Goal: Check status: Check status

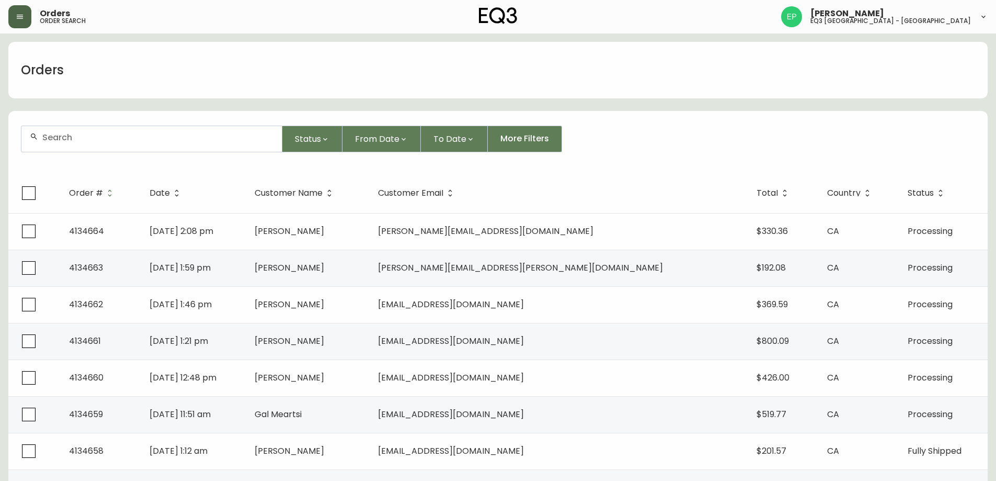
click at [20, 24] on button "button" at bounding box center [19, 16] width 23 height 23
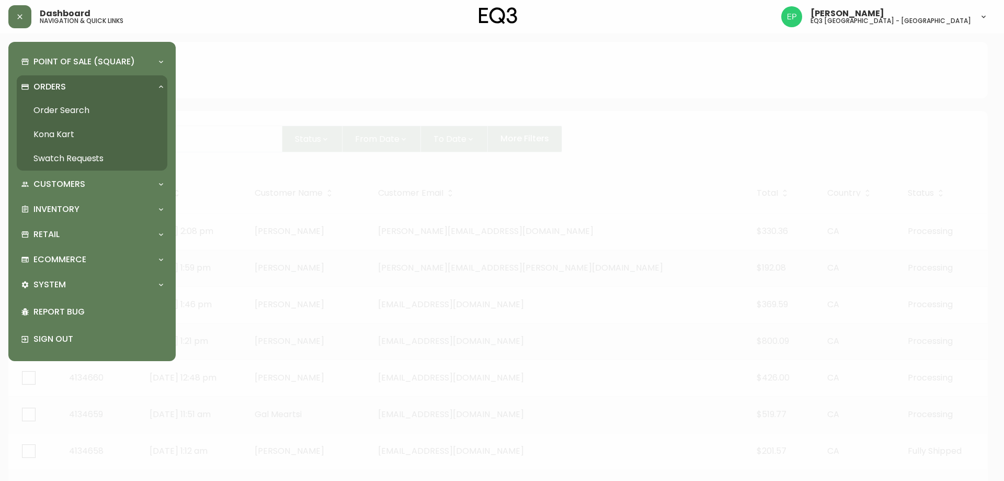
click at [47, 109] on link "Order Search" at bounding box center [92, 110] width 151 height 24
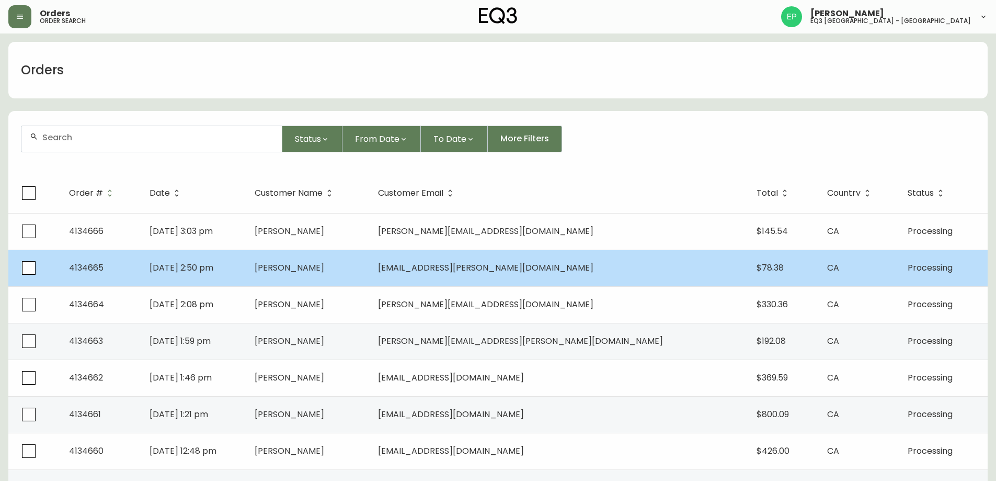
click at [246, 261] on td "[DATE] 2:50 pm" at bounding box center [193, 267] width 105 height 37
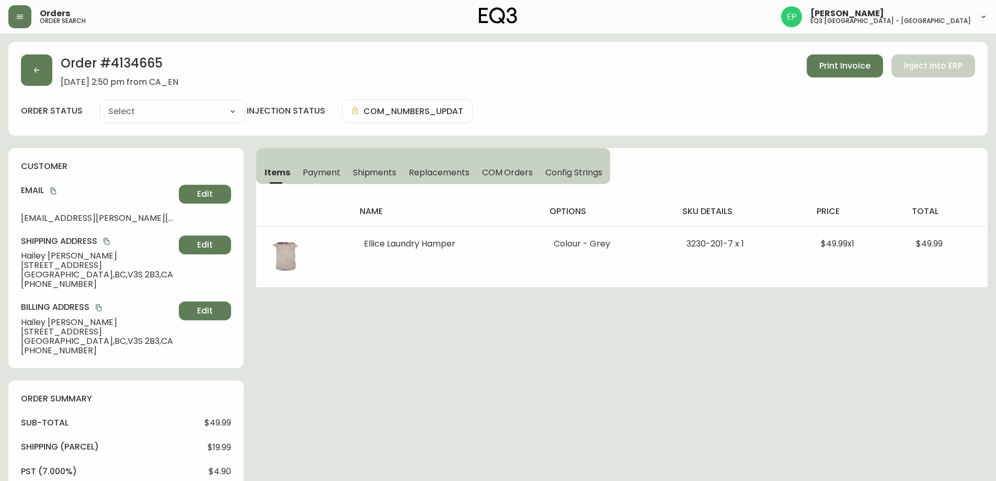
type input "Processing"
select select "PROCESSING"
click at [36, 67] on icon "button" at bounding box center [36, 70] width 8 height 8
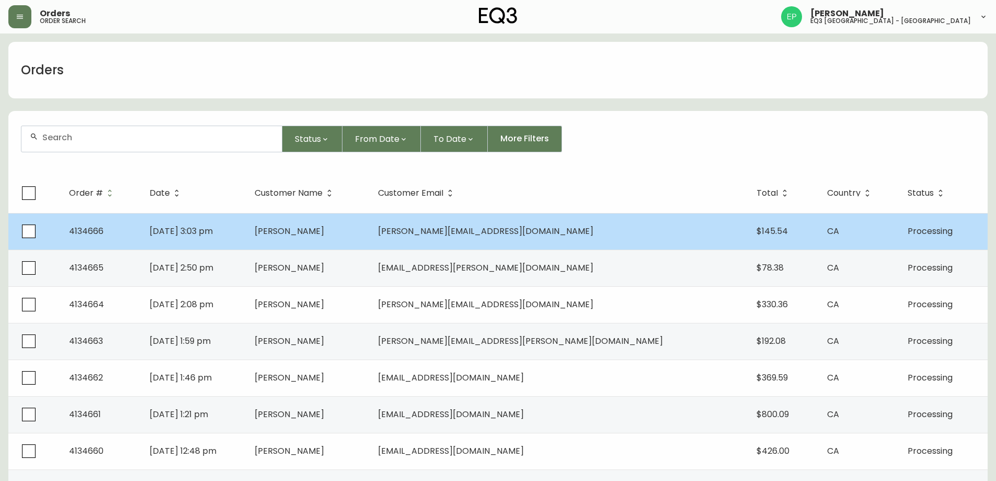
click at [246, 234] on td "[DATE] 3:03 pm" at bounding box center [193, 231] width 105 height 37
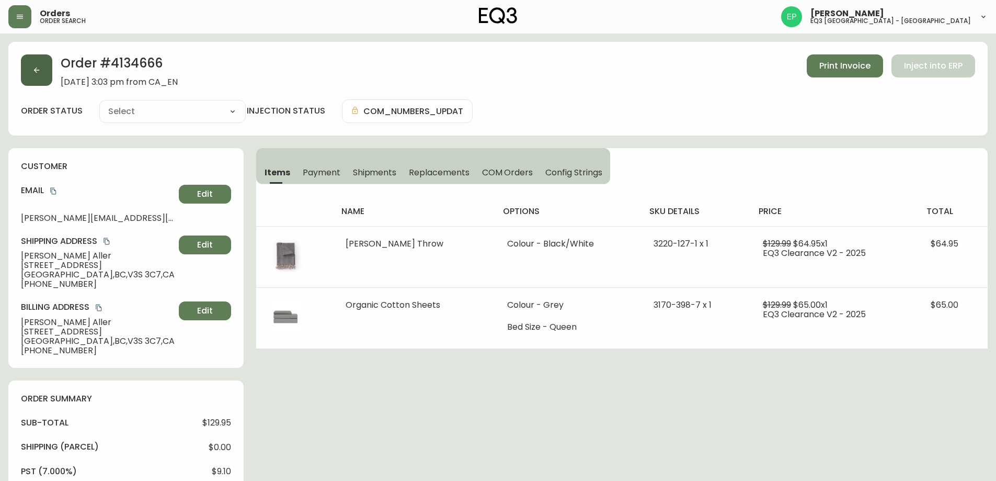
type input "Processing"
select select "PROCESSING"
click at [39, 74] on button "button" at bounding box center [36, 69] width 31 height 31
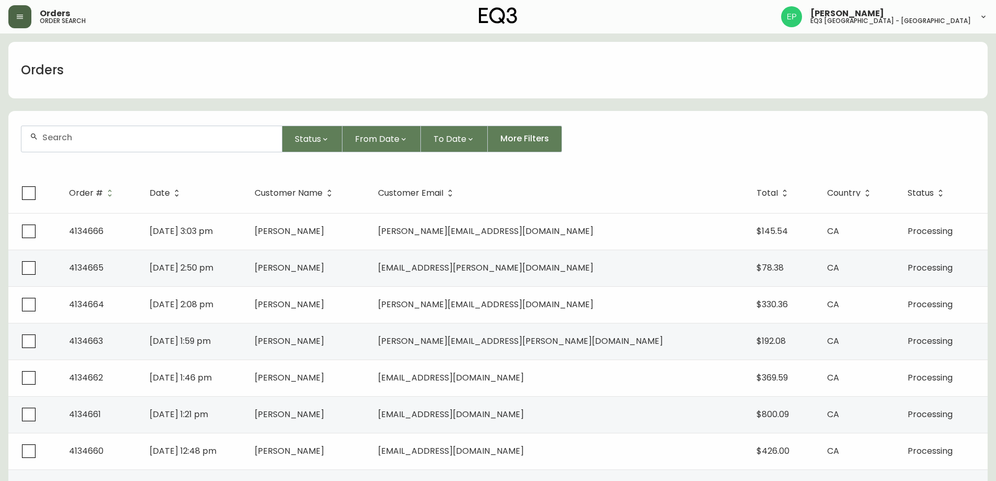
click at [25, 13] on button "button" at bounding box center [19, 16] width 23 height 23
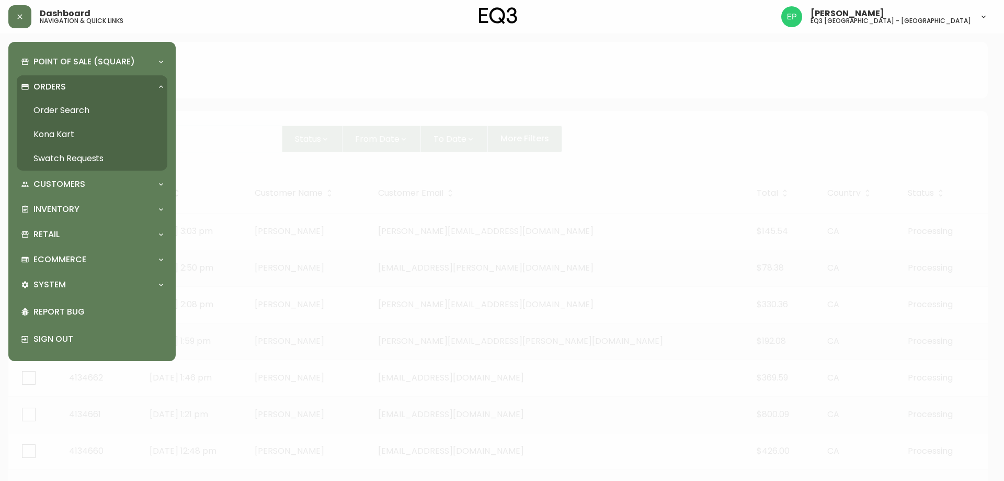
click at [56, 108] on link "Order Search" at bounding box center [92, 110] width 151 height 24
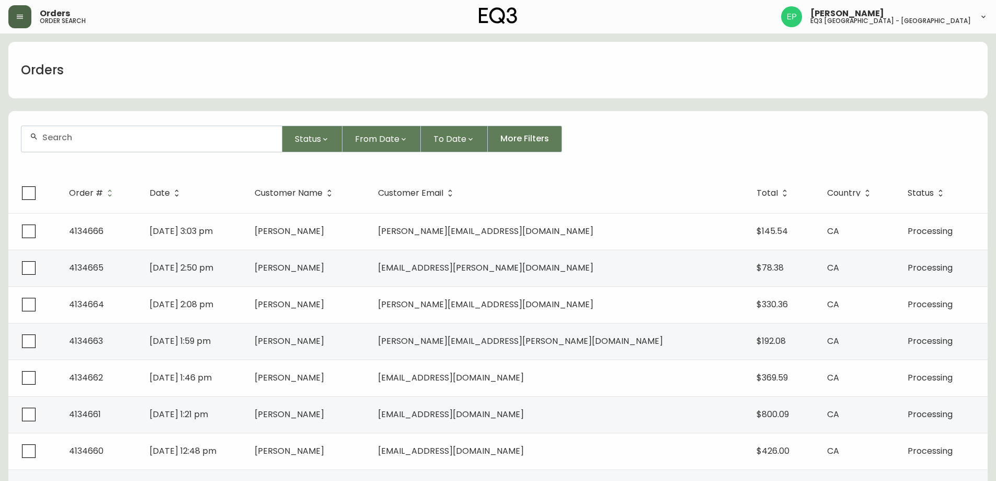
click at [23, 17] on icon "button" at bounding box center [20, 17] width 6 height 4
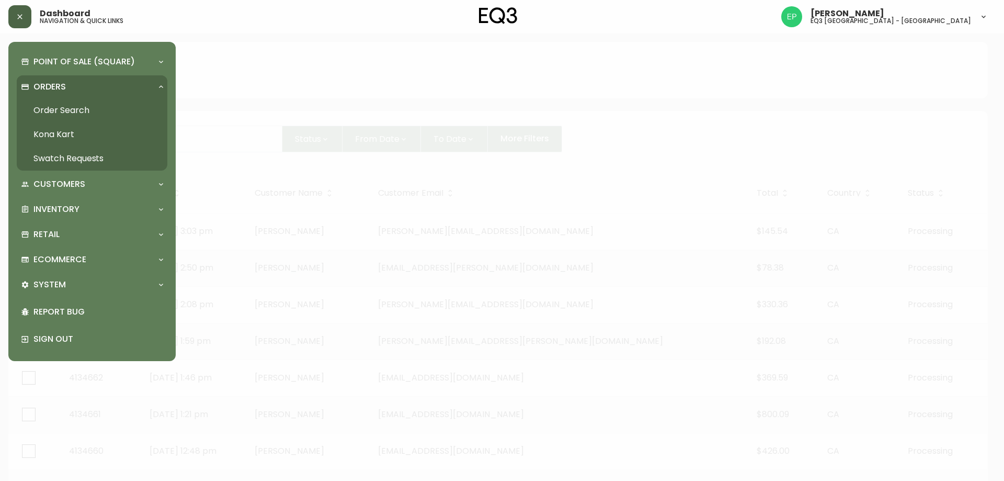
click at [78, 108] on link "Order Search" at bounding box center [92, 110] width 151 height 24
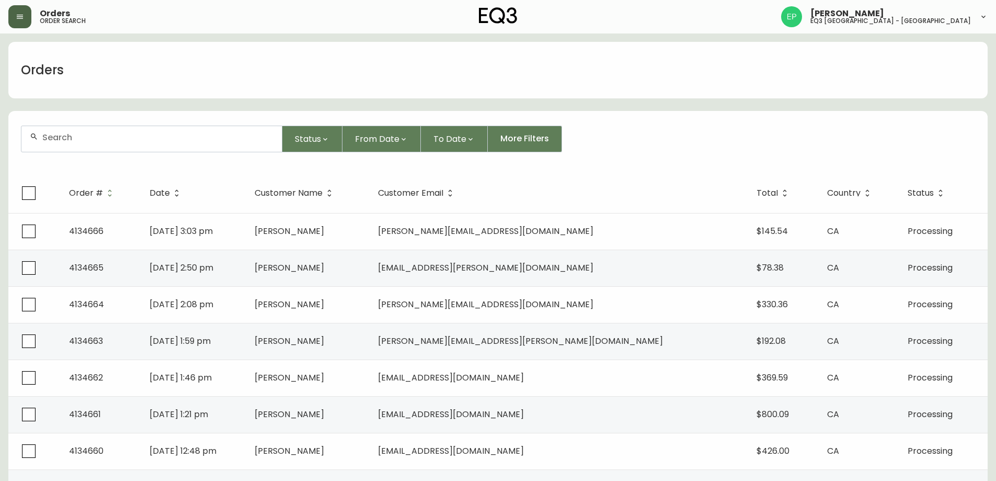
click at [26, 15] on button "button" at bounding box center [19, 16] width 23 height 23
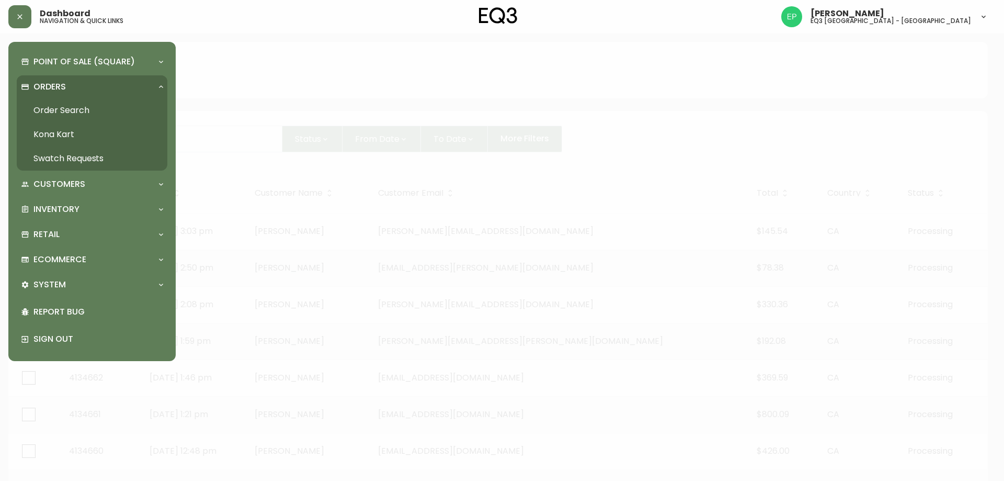
click at [49, 114] on link "Order Search" at bounding box center [92, 110] width 151 height 24
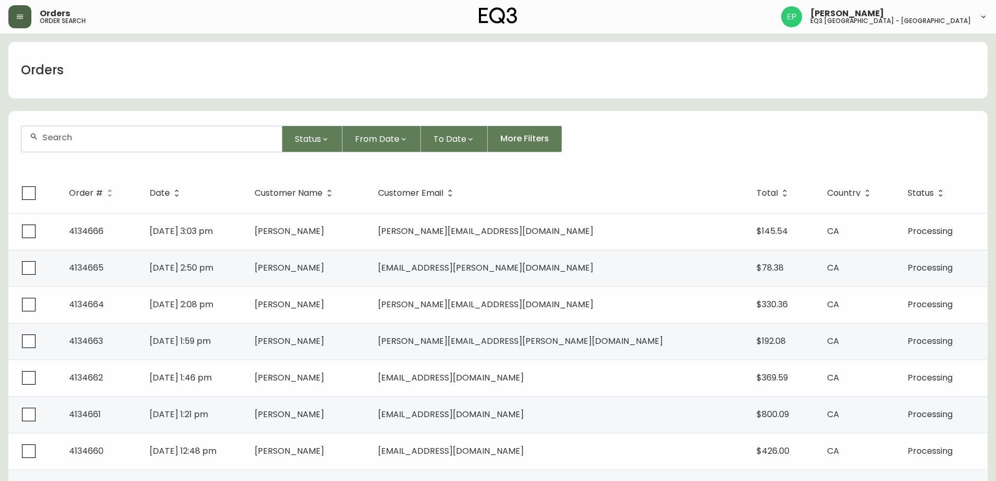
click at [19, 21] on button "button" at bounding box center [19, 16] width 23 height 23
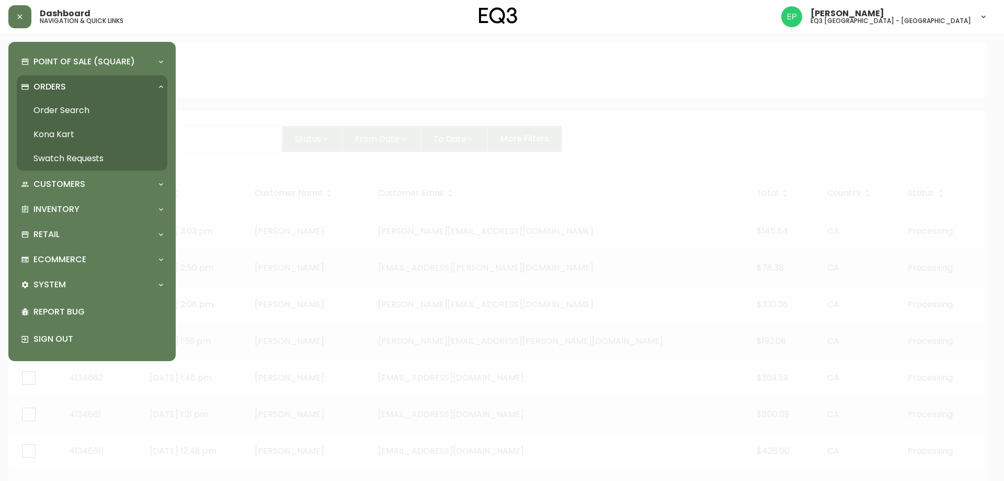
click at [42, 106] on link "Order Search" at bounding box center [92, 110] width 151 height 24
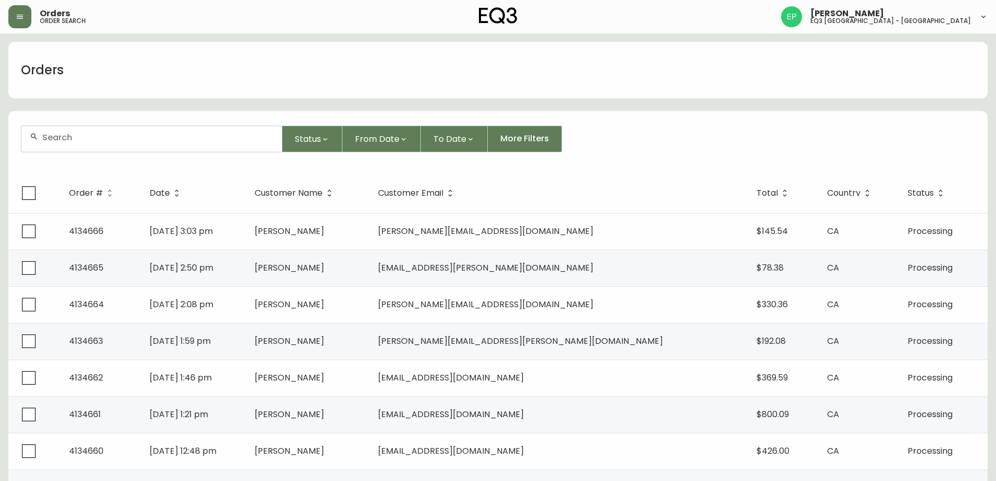
drag, startPoint x: 18, startPoint y: 18, endPoint x: 26, endPoint y: 25, distance: 10.4
click at [20, 19] on icon "button" at bounding box center [20, 17] width 8 height 8
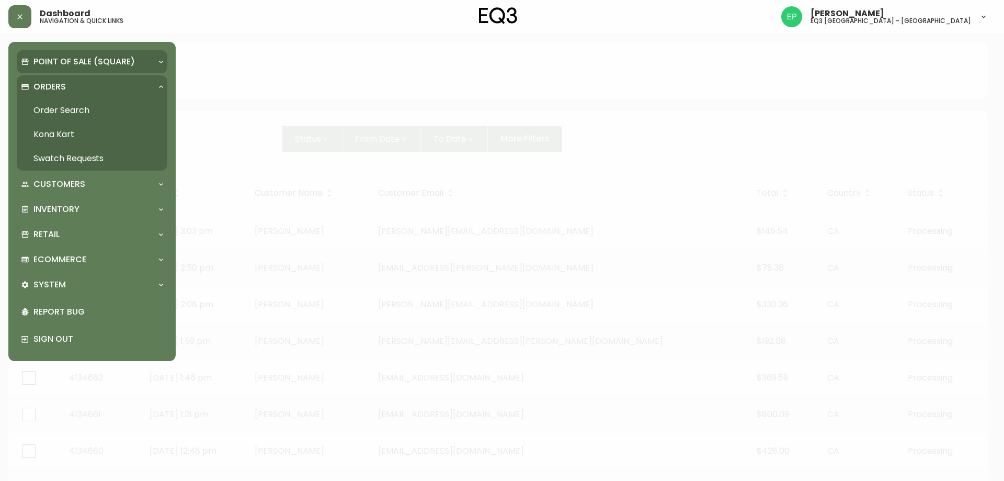
click at [69, 71] on div "Point of Sale (Square)" at bounding box center [92, 61] width 151 height 23
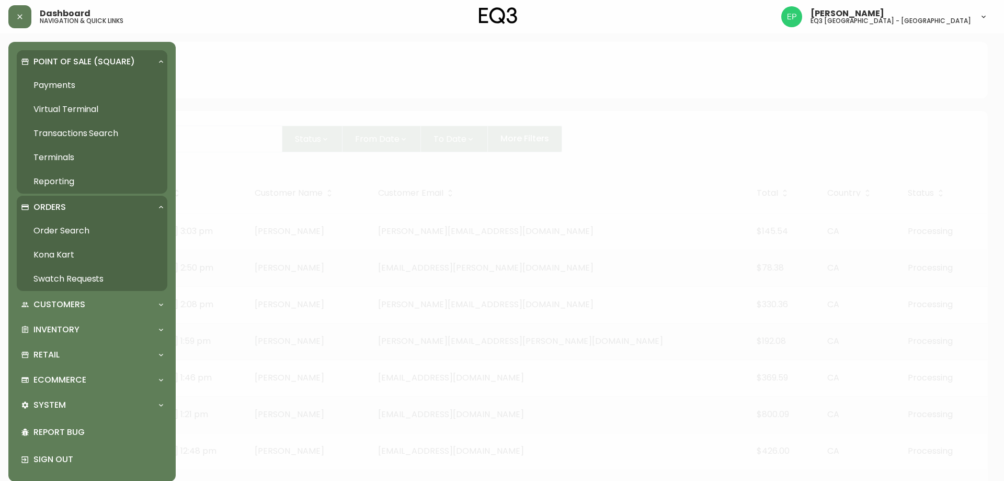
click at [65, 177] on link "Reporting" at bounding box center [92, 181] width 151 height 24
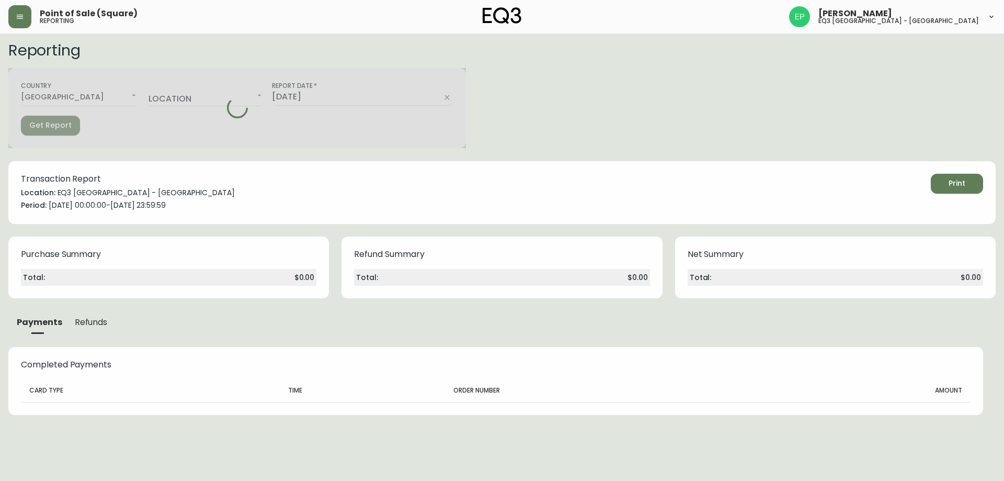
click at [195, 98] on div at bounding box center [237, 108] width 458 height 80
click at [18, 12] on button "button" at bounding box center [19, 16] width 23 height 23
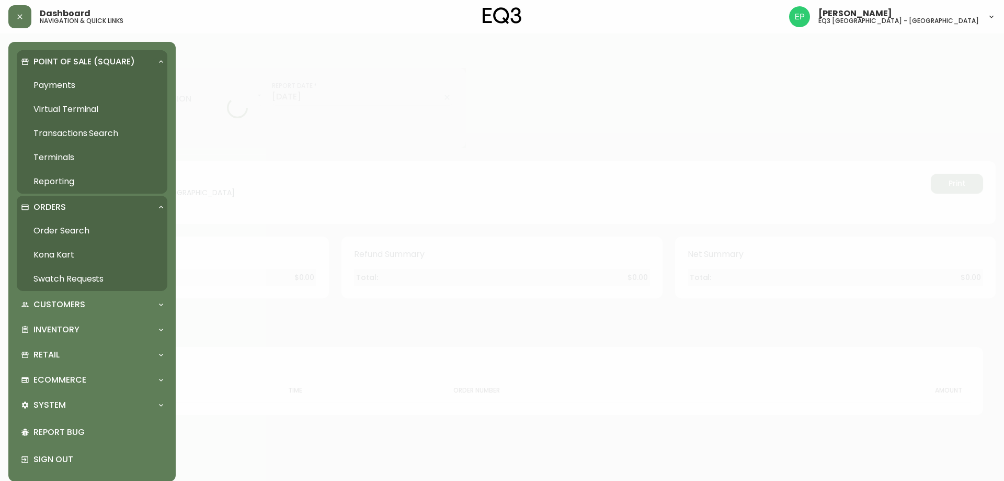
click at [73, 126] on link "Transactions Search" at bounding box center [92, 133] width 151 height 24
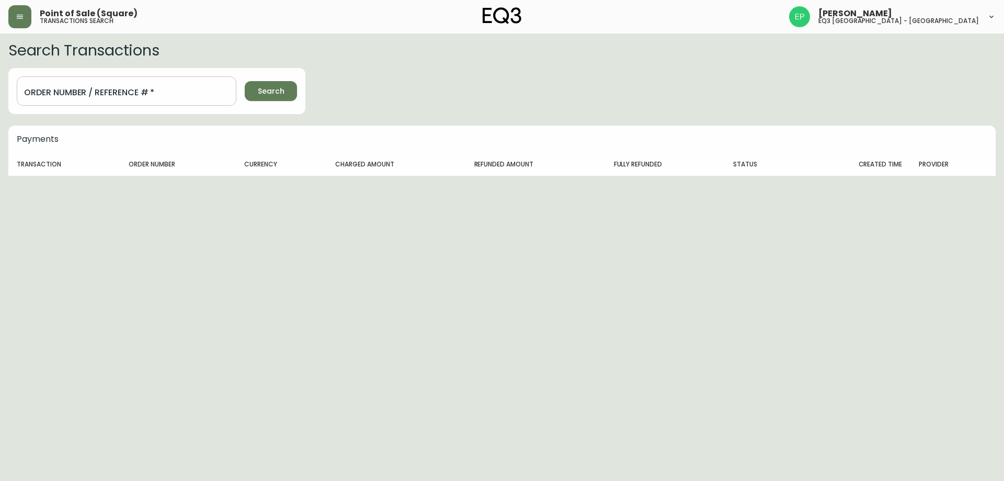
drag, startPoint x: 99, startPoint y: 99, endPoint x: 119, endPoint y: 93, distance: 21.2
click at [102, 97] on input "Order Number / Reference #   *" at bounding box center [127, 90] width 220 height 29
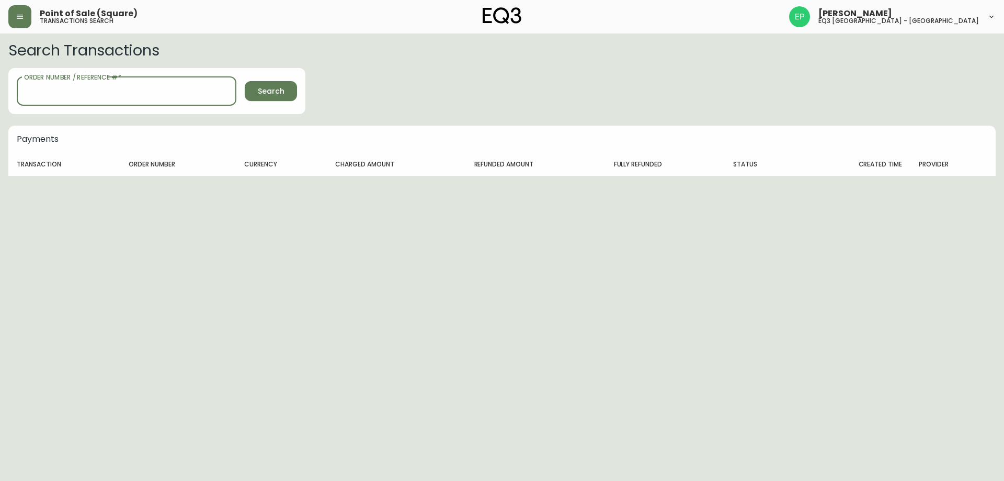
paste input "1201871246"
type input "1201871246"
click at [245, 81] on button "Search" at bounding box center [271, 91] width 52 height 20
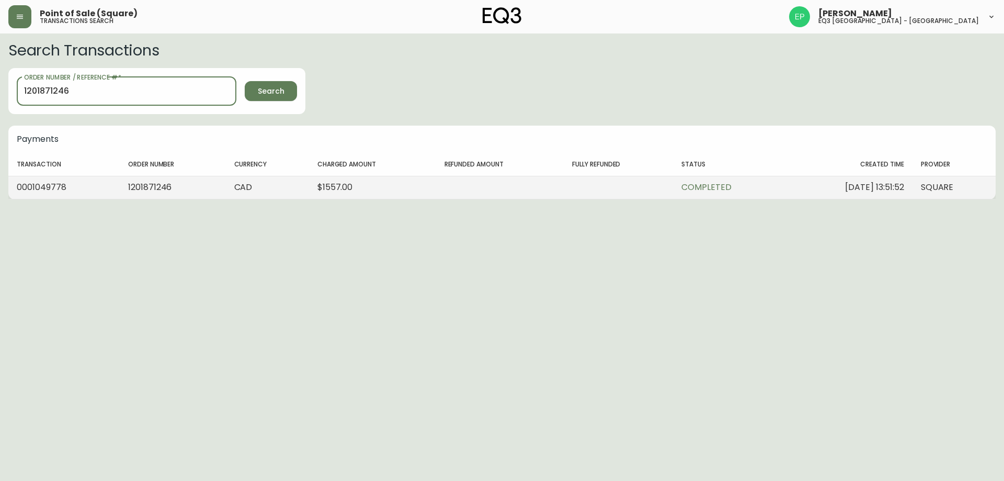
click at [255, 190] on td "CAD" at bounding box center [267, 187] width 83 height 23
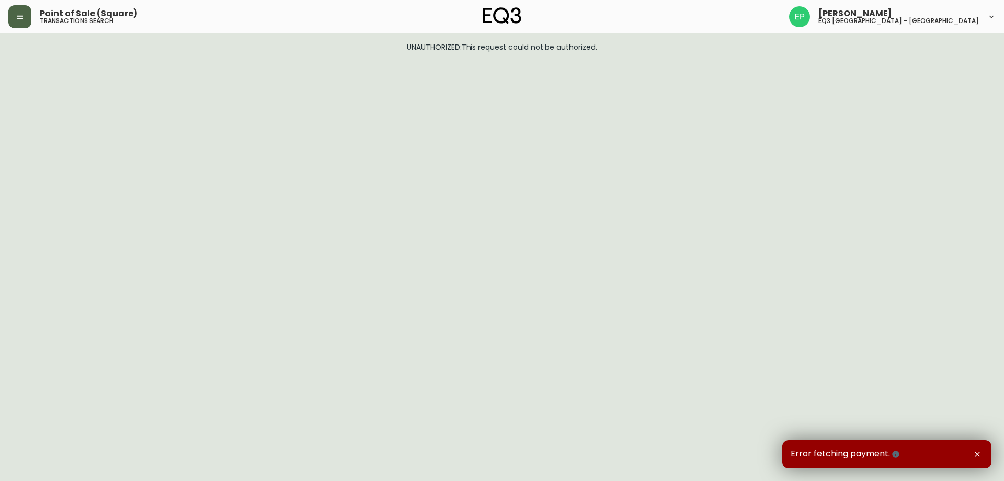
click at [24, 25] on button "button" at bounding box center [19, 16] width 23 height 23
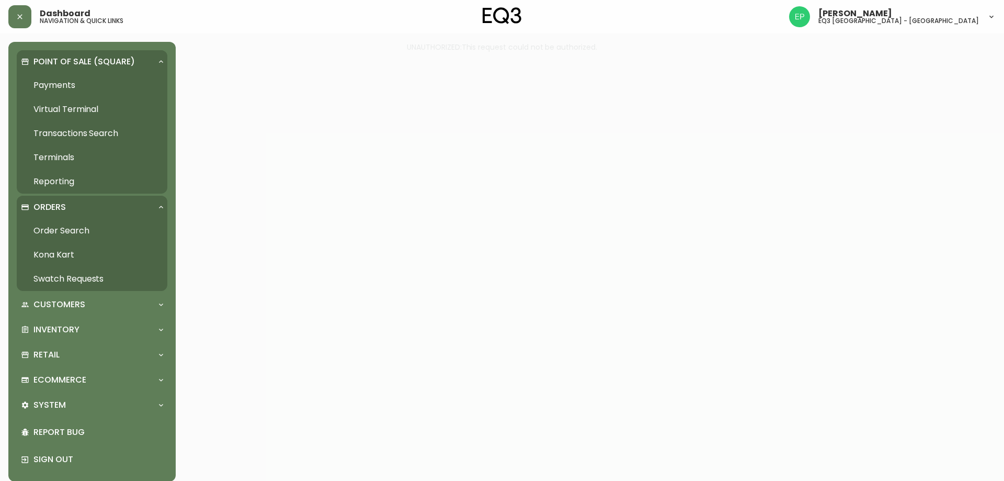
click at [61, 133] on link "Transactions Search" at bounding box center [92, 133] width 151 height 24
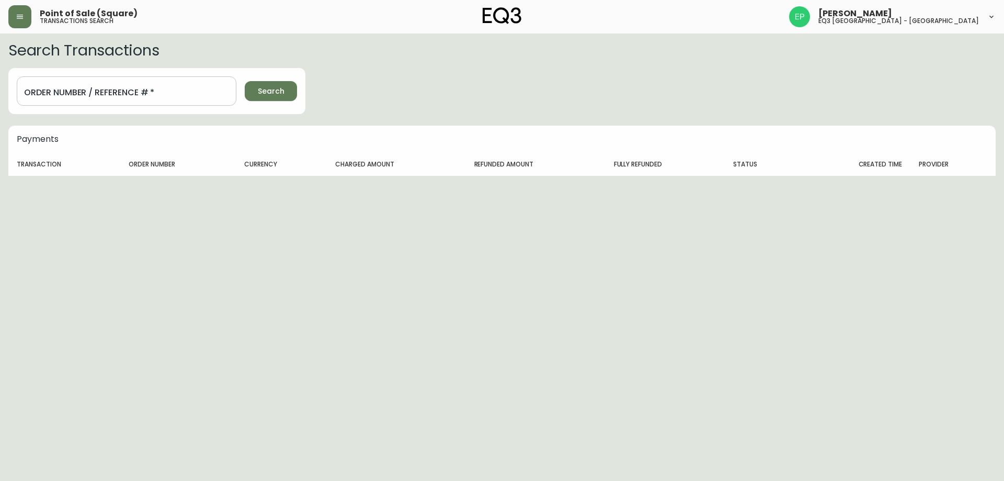
click at [81, 87] on input "Order Number / Reference #   *" at bounding box center [127, 90] width 220 height 29
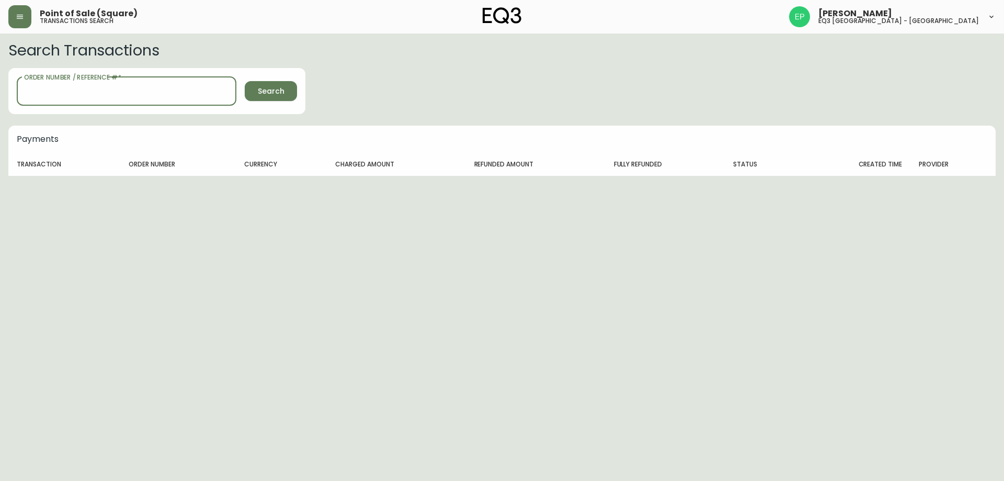
paste input "1201871246"
type input "1201871246"
click at [245, 81] on button "Search" at bounding box center [271, 91] width 52 height 20
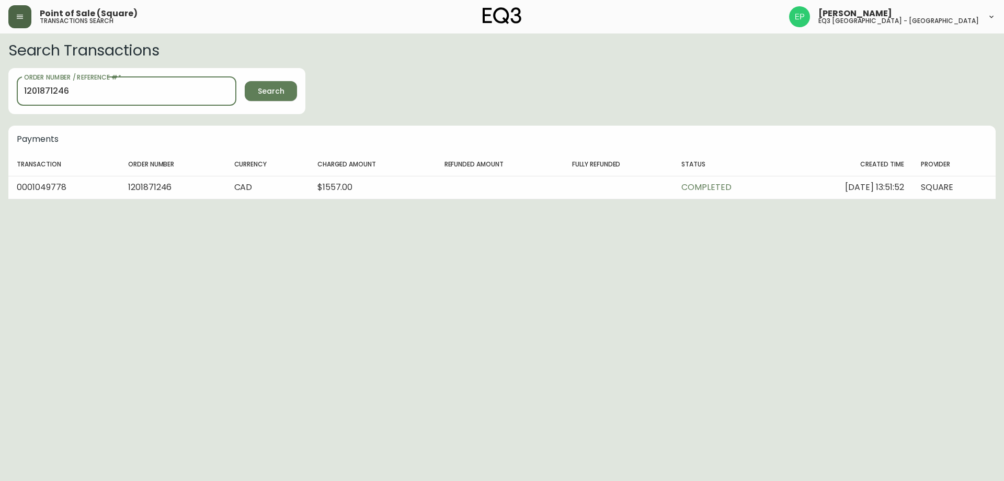
click at [27, 20] on button "button" at bounding box center [19, 16] width 23 height 23
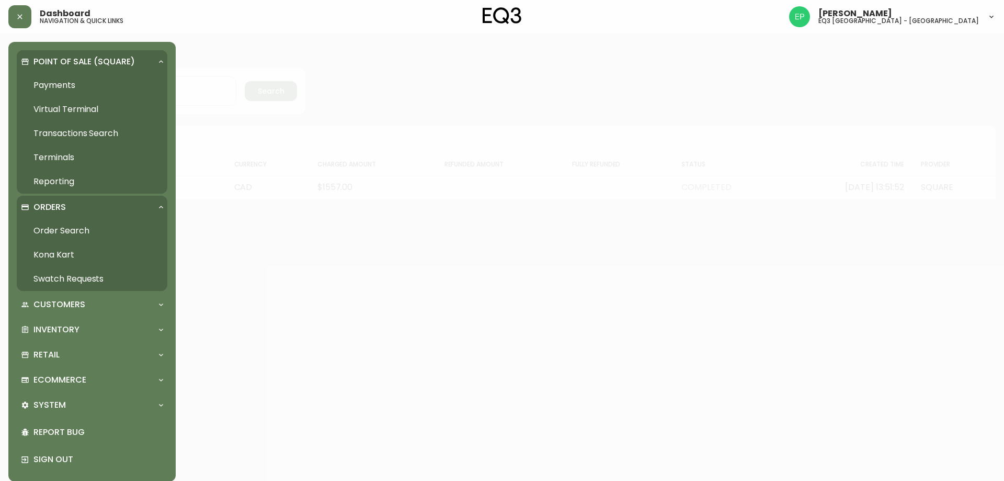
click at [283, 205] on div at bounding box center [502, 240] width 1004 height 481
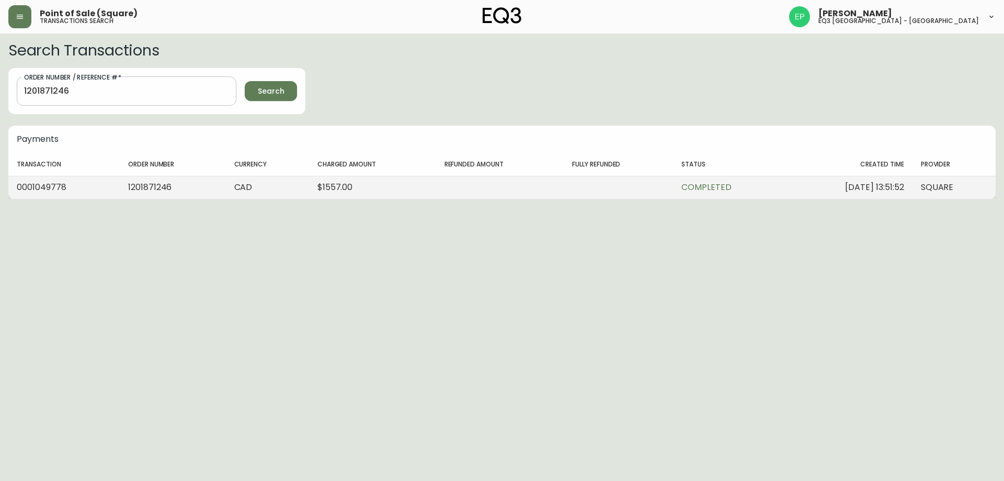
click at [100, 195] on td "0001049778" at bounding box center [63, 187] width 111 height 23
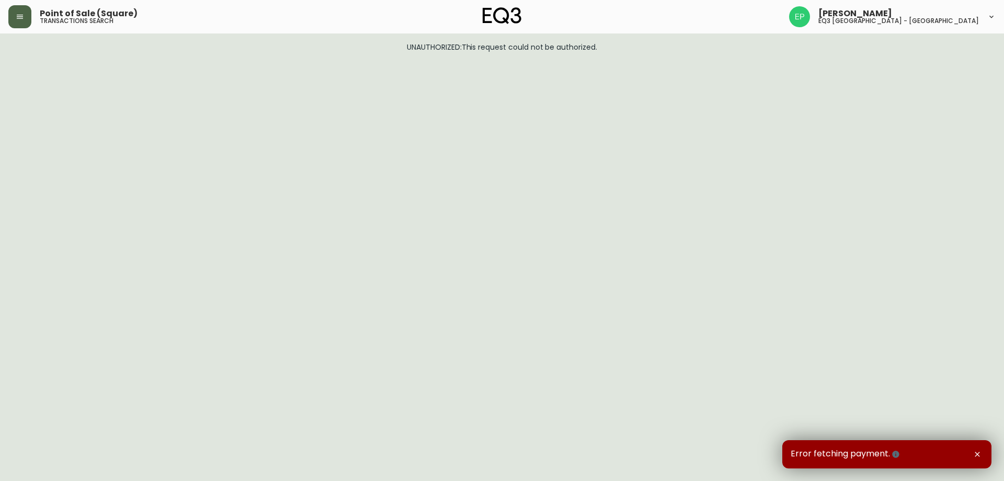
click at [25, 17] on button "button" at bounding box center [19, 16] width 23 height 23
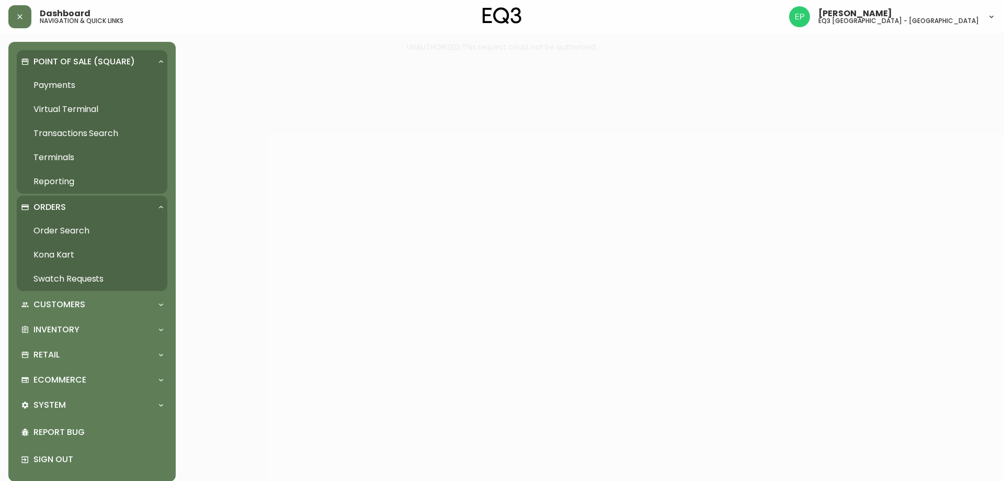
click at [47, 231] on link "Order Search" at bounding box center [92, 231] width 151 height 24
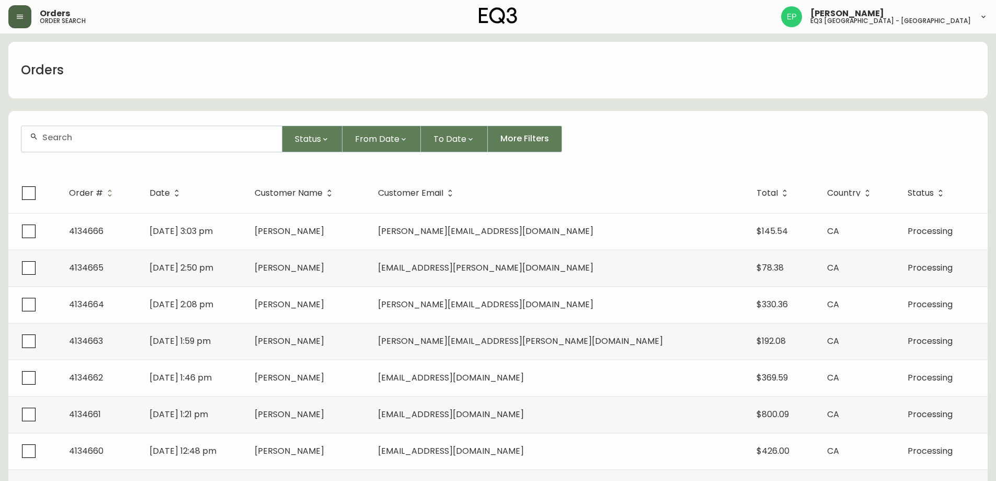
click at [15, 12] on button "button" at bounding box center [19, 16] width 23 height 23
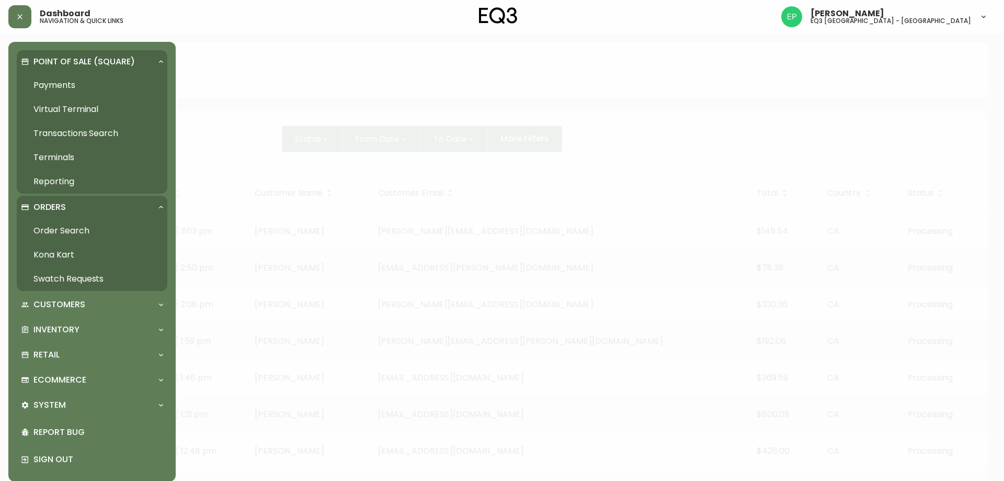
click at [65, 226] on link "Order Search" at bounding box center [92, 231] width 151 height 24
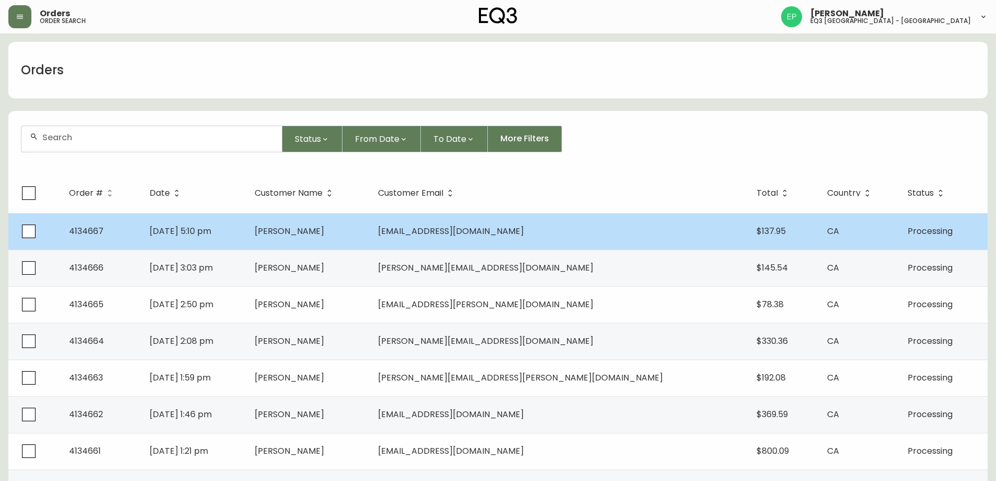
click at [246, 225] on td "[DATE] 5:10 pm" at bounding box center [193, 231] width 105 height 37
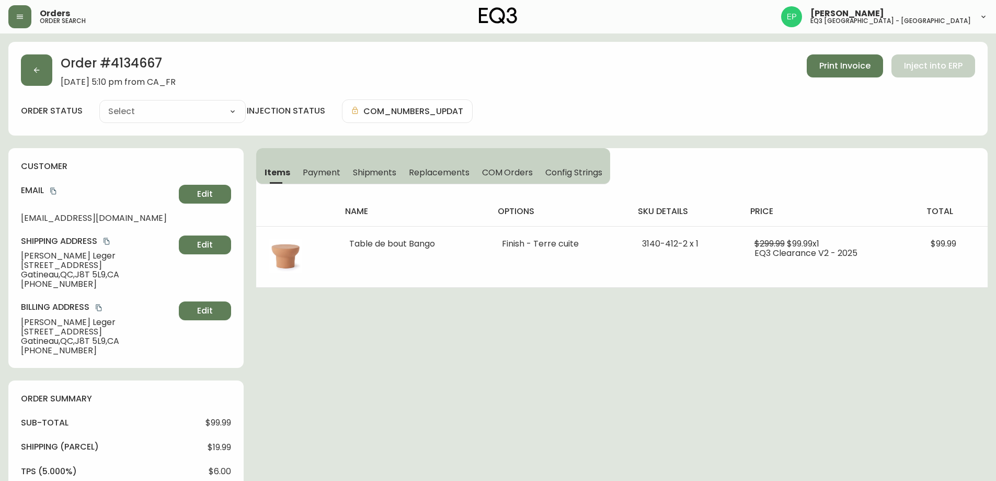
type input "Processing"
select select "PROCESSING"
click at [52, 72] on button "button" at bounding box center [36, 69] width 31 height 31
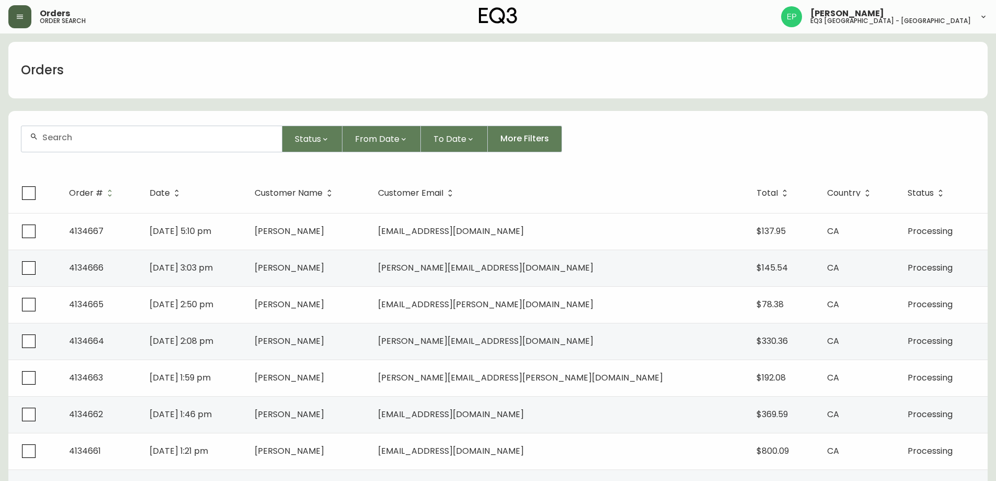
click at [20, 21] on button "button" at bounding box center [19, 16] width 23 height 23
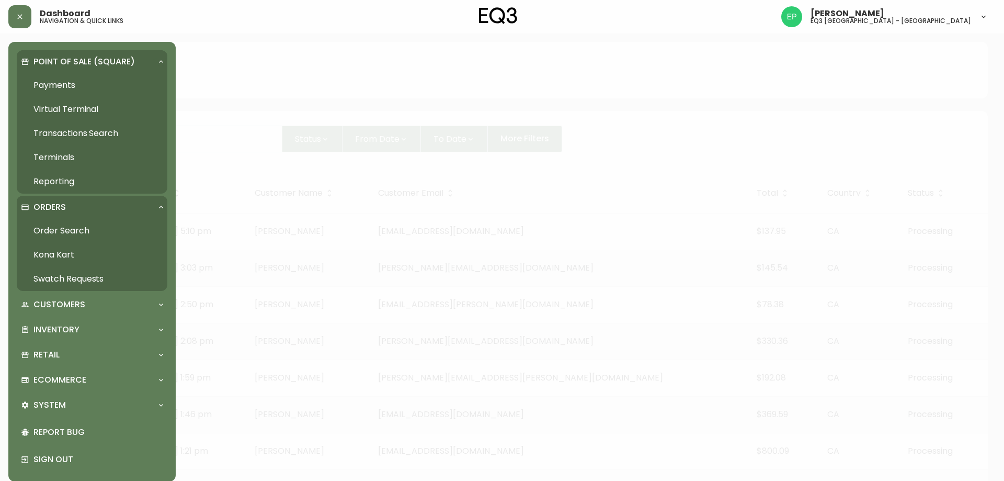
click at [48, 227] on link "Order Search" at bounding box center [92, 231] width 151 height 24
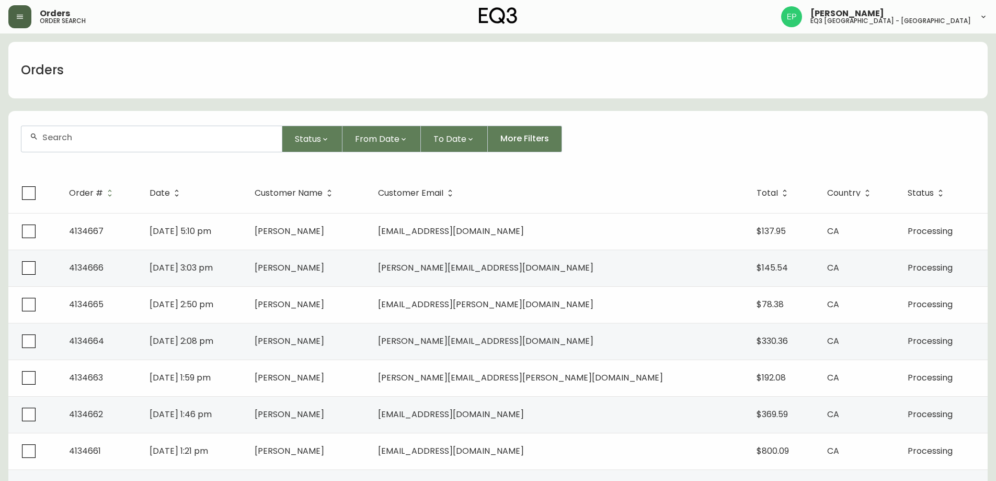
click at [10, 20] on button "button" at bounding box center [19, 16] width 23 height 23
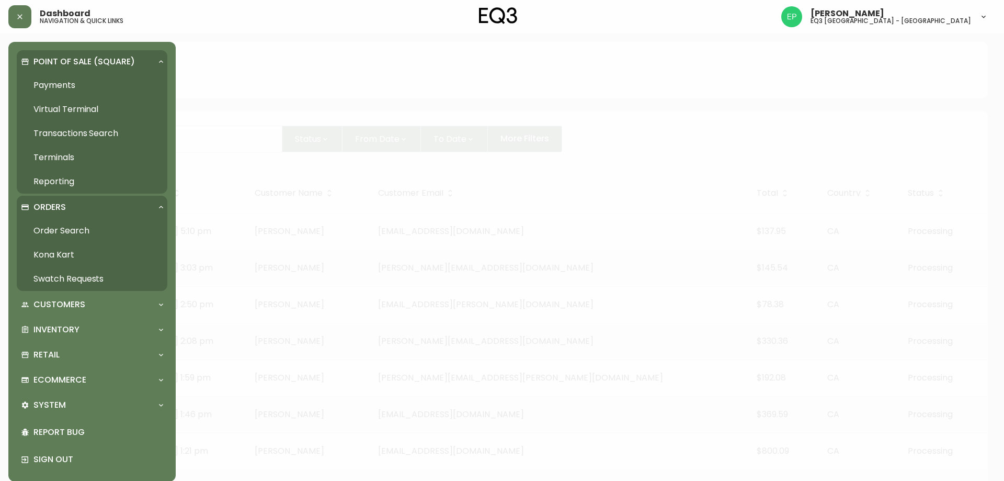
click at [315, 62] on div at bounding box center [502, 240] width 1004 height 481
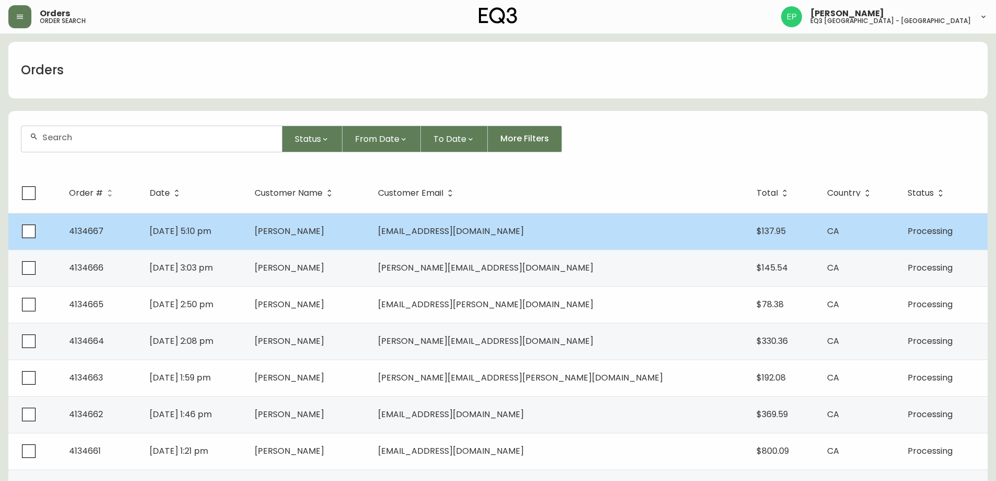
click at [691, 230] on td "[EMAIL_ADDRESS][DOMAIN_NAME]" at bounding box center [559, 231] width 379 height 37
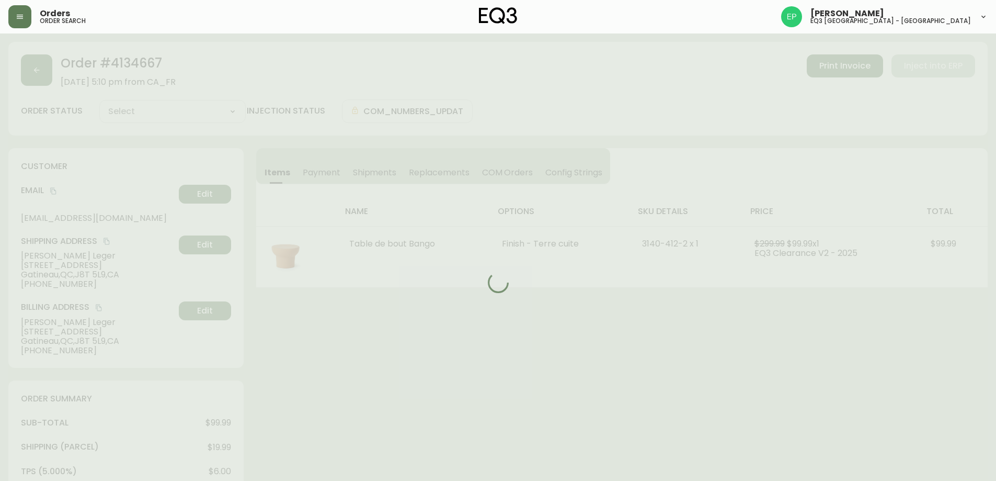
type input "Processing"
select select "PROCESSING"
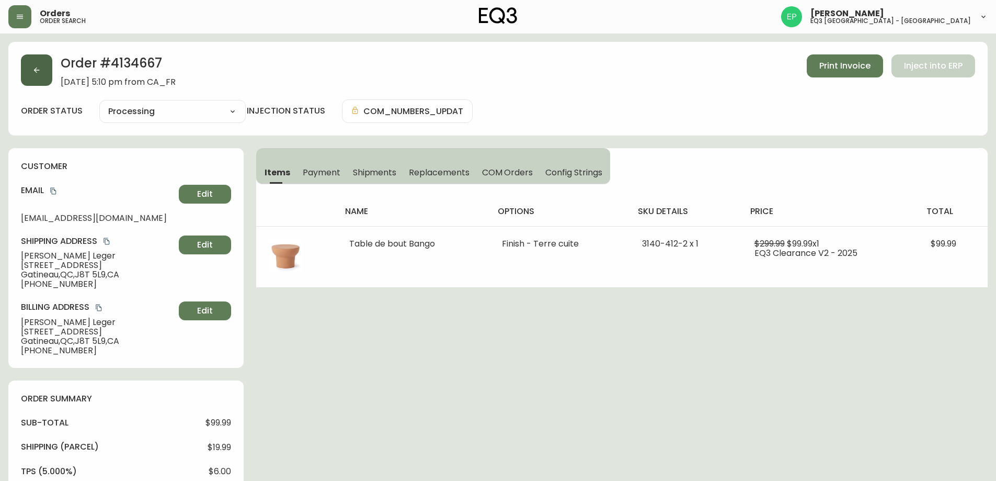
click at [36, 82] on button "button" at bounding box center [36, 69] width 31 height 31
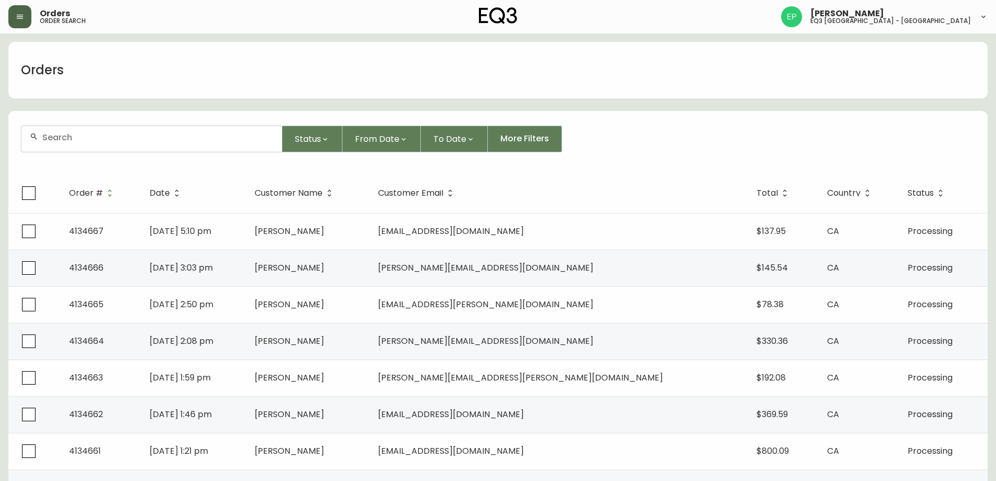
click at [24, 20] on icon "button" at bounding box center [20, 17] width 8 height 8
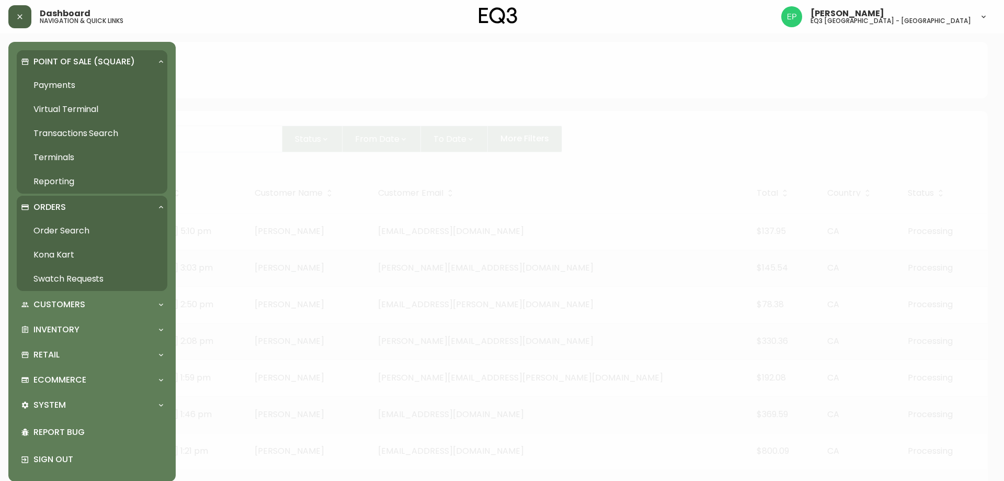
click at [53, 233] on link "Order Search" at bounding box center [92, 231] width 151 height 24
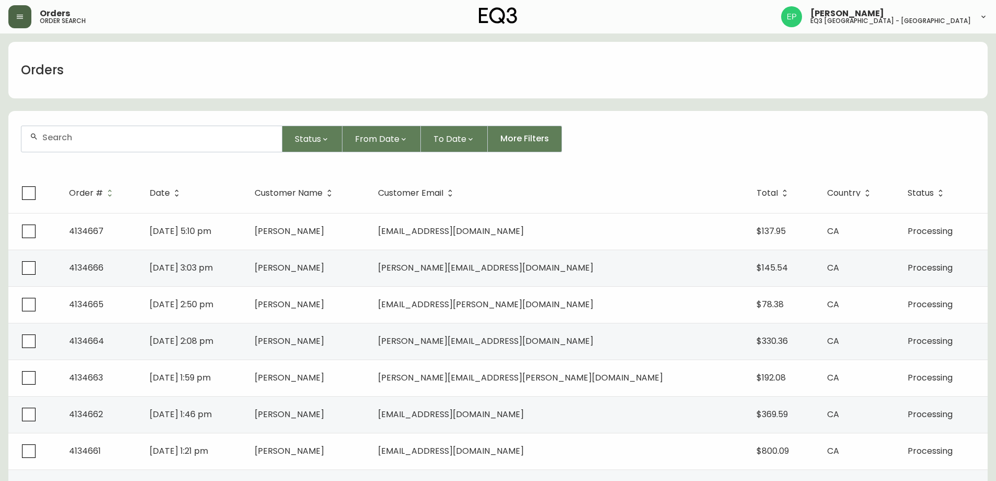
click at [16, 21] on button "button" at bounding box center [19, 16] width 23 height 23
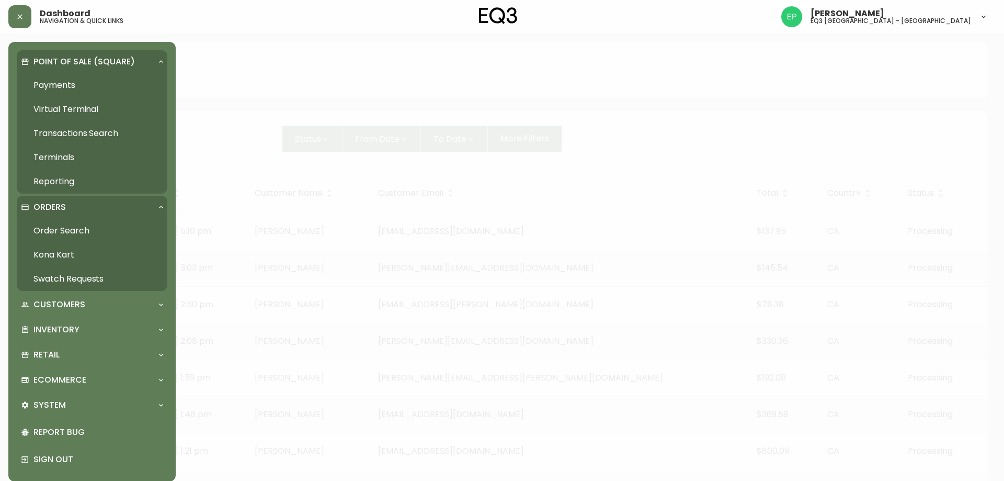
click at [75, 232] on link "Order Search" at bounding box center [92, 231] width 151 height 24
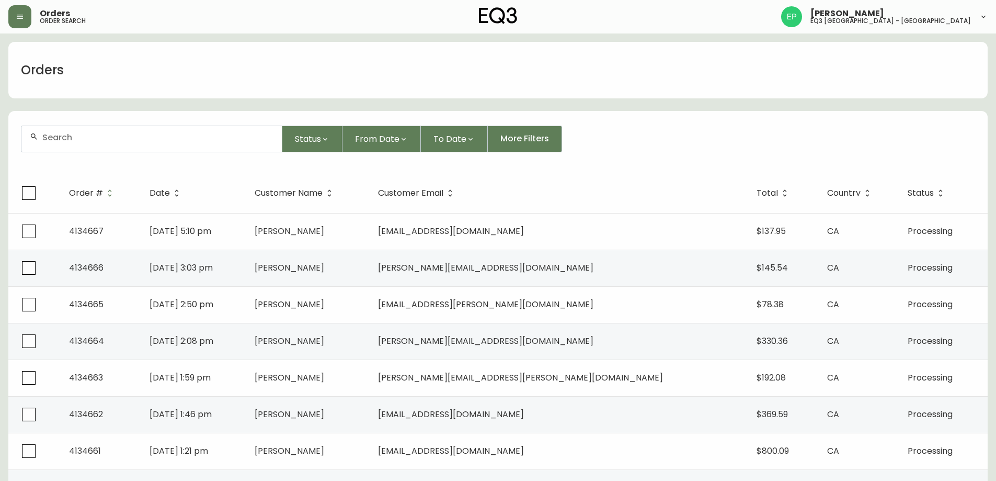
click at [24, 16] on icon "button" at bounding box center [20, 17] width 8 height 8
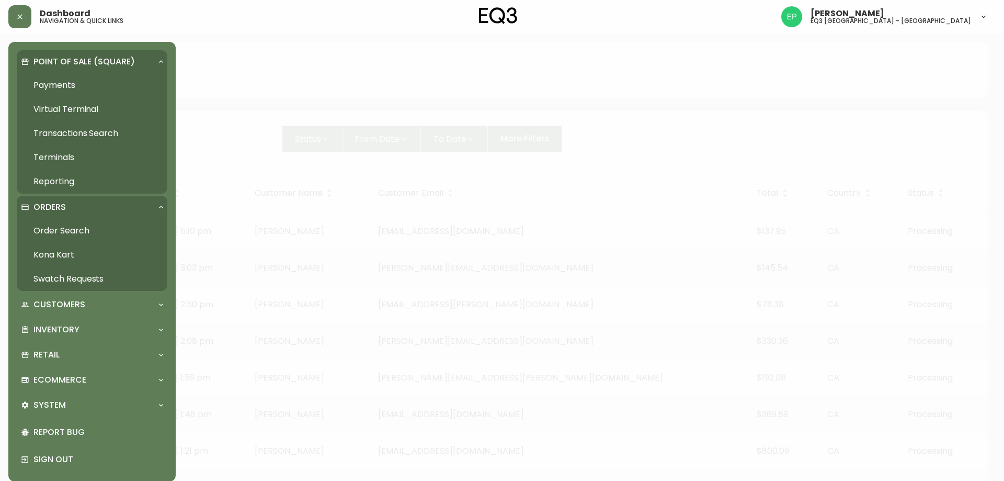
click at [67, 227] on link "Order Search" at bounding box center [92, 231] width 151 height 24
